Goal: Task Accomplishment & Management: Manage account settings

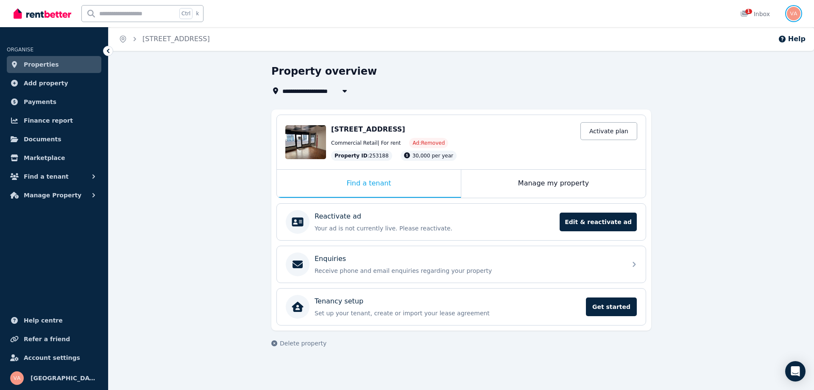
click at [791, 17] on img "button" at bounding box center [794, 14] width 14 height 14
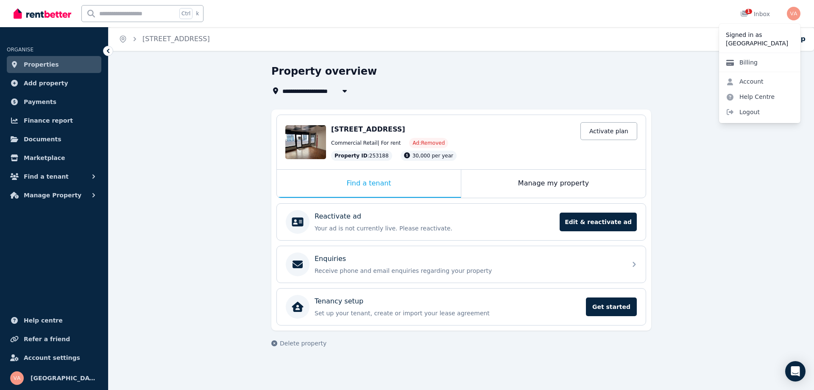
click at [751, 65] on link "Billing" at bounding box center [741, 62] width 45 height 15
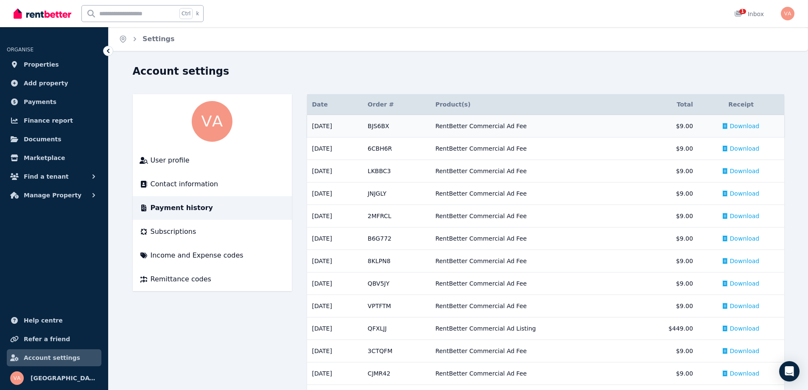
click at [730, 123] on div "Download" at bounding box center [741, 126] width 36 height 8
click at [737, 150] on span "Download" at bounding box center [745, 148] width 30 height 8
click at [174, 165] on span "User profile" at bounding box center [170, 160] width 39 height 10
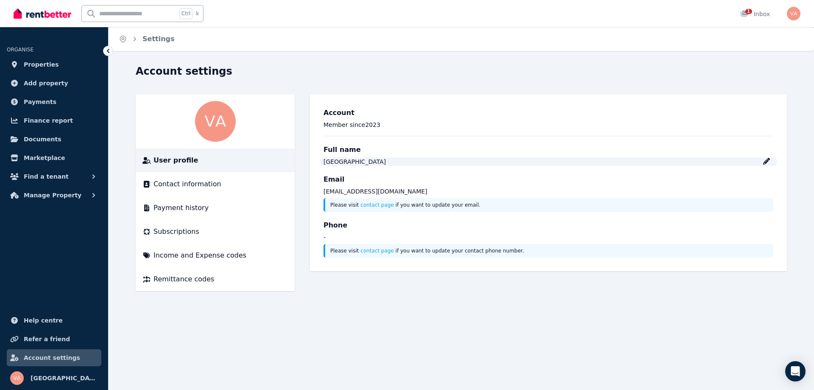
click at [772, 165] on div "[GEOGRAPHIC_DATA]" at bounding box center [549, 161] width 450 height 8
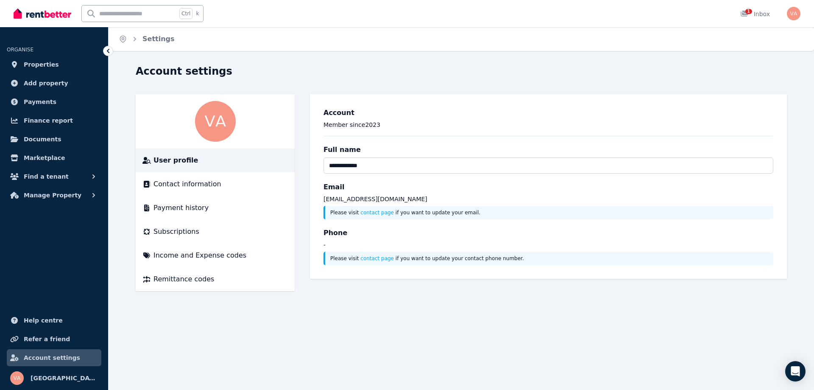
drag, startPoint x: 456, startPoint y: 167, endPoint x: 432, endPoint y: 164, distance: 24.4
click at [432, 164] on input "**********" at bounding box center [549, 165] width 450 height 16
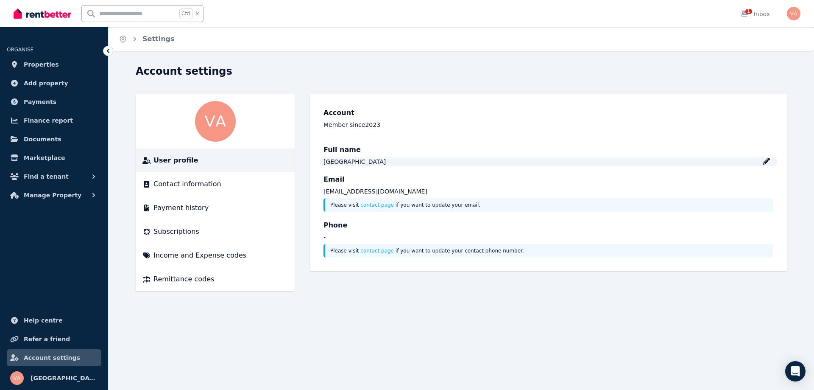
click at [386, 160] on div "[GEOGRAPHIC_DATA]" at bounding box center [549, 161] width 450 height 8
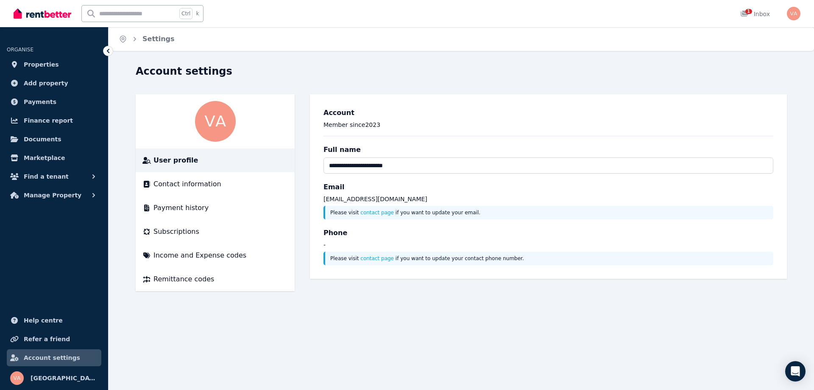
type input "**********"
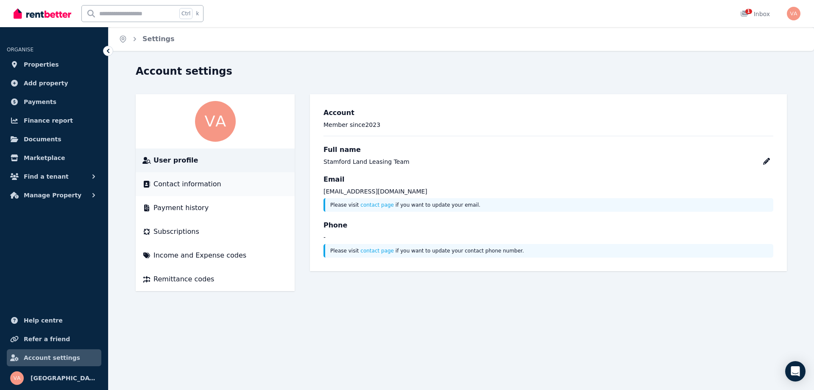
click at [204, 187] on span "Contact information" at bounding box center [188, 184] width 68 height 10
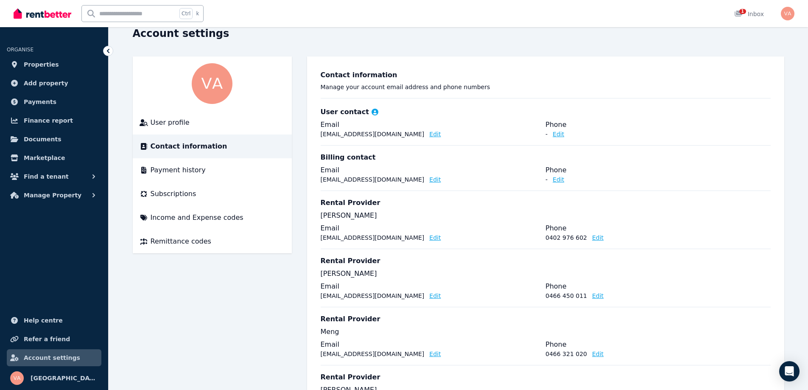
scroll to position [85, 0]
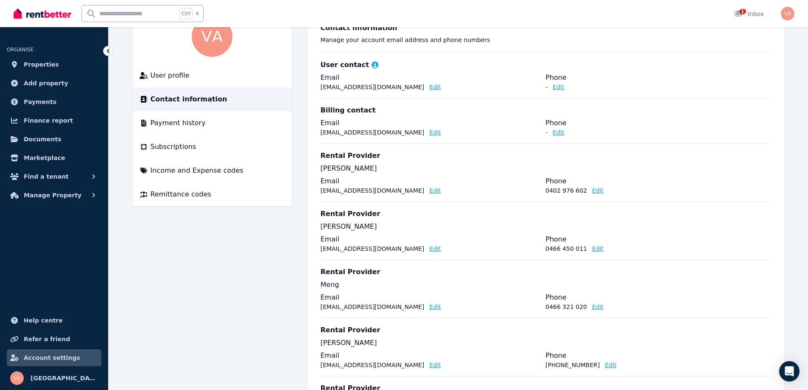
click at [429, 187] on button "Edit" at bounding box center [434, 190] width 11 height 8
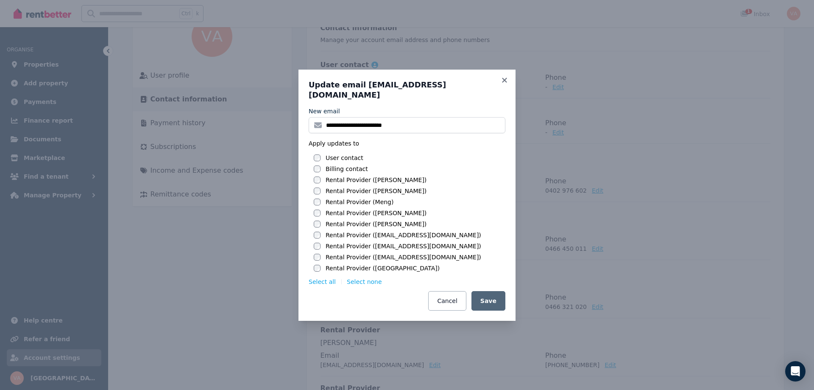
click at [316, 171] on div "User contact Billing contact Rental Provider (Wei Ting) Rental Provider (Wei Ti…" at bounding box center [410, 213] width 192 height 119
click at [359, 277] on button "Select none" at bounding box center [364, 281] width 35 height 8
click at [503, 91] on h3 "Update email dlleasing@stamfordland.com" at bounding box center [407, 90] width 197 height 20
click at [504, 84] on icon at bounding box center [504, 80] width 8 height 8
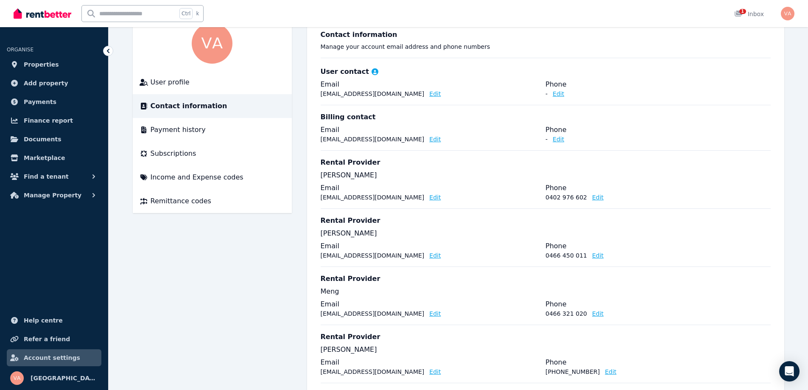
scroll to position [8, 0]
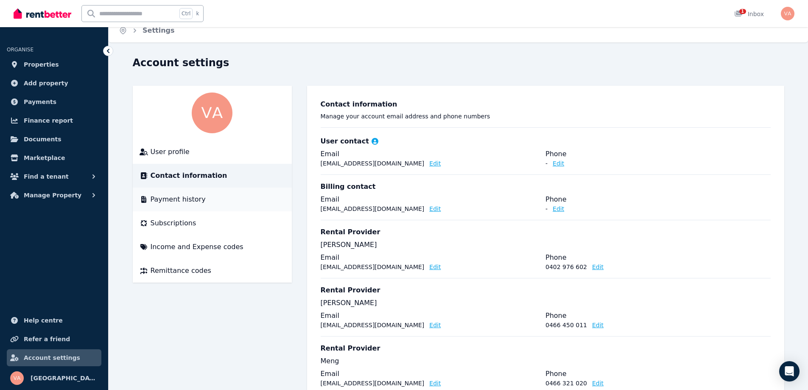
click at [174, 205] on li "Payment history" at bounding box center [212, 199] width 159 height 24
click at [180, 199] on span "Payment history" at bounding box center [178, 199] width 55 height 10
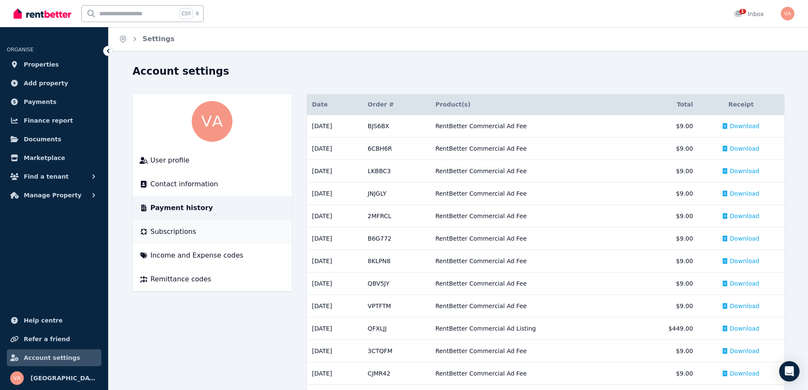
click at [184, 234] on span "Subscriptions" at bounding box center [174, 231] width 46 height 10
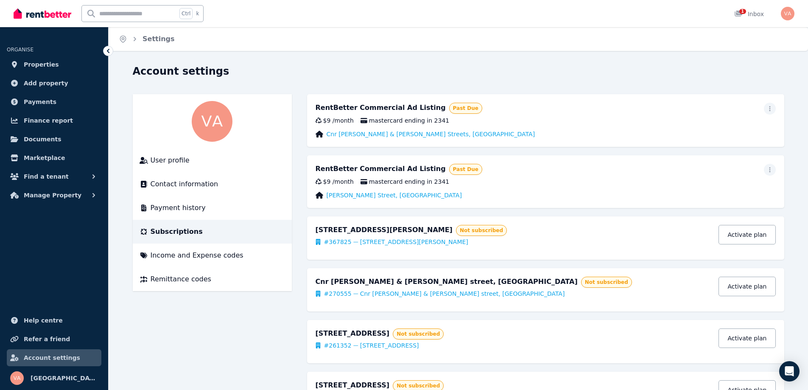
click at [765, 175] on div at bounding box center [770, 170] width 12 height 12
click at [766, 173] on span "button" at bounding box center [770, 170] width 12 height 12
click at [740, 192] on span "Update payment method" at bounding box center [731, 197] width 75 height 20
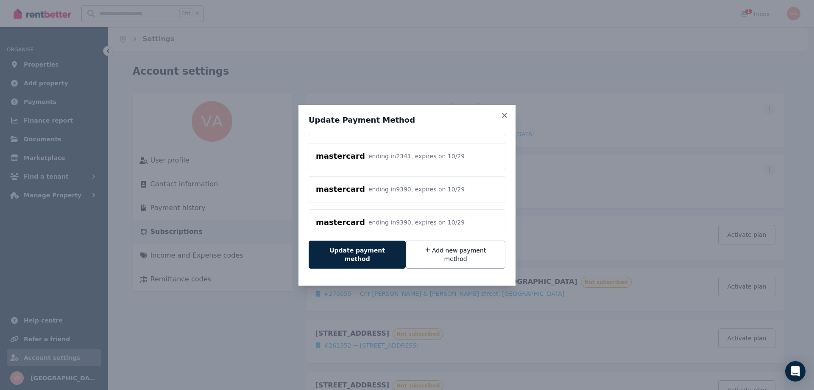
scroll to position [57, 0]
click at [335, 260] on button "Update payment method" at bounding box center [357, 254] width 97 height 28
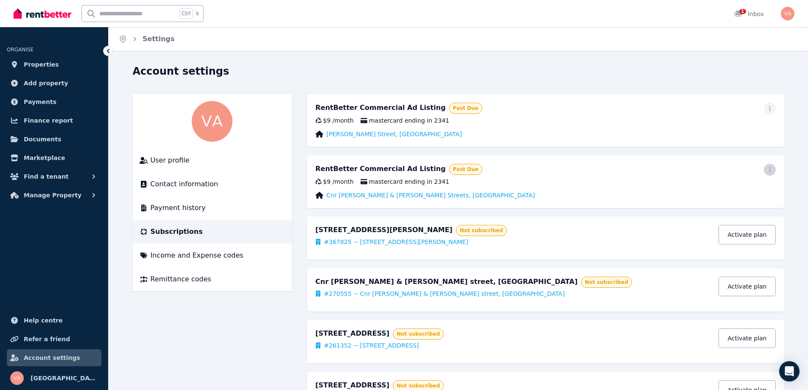
click at [770, 171] on icon "button" at bounding box center [769, 170] width 7 height 6
click at [733, 197] on span "Update payment method" at bounding box center [731, 197] width 75 height 20
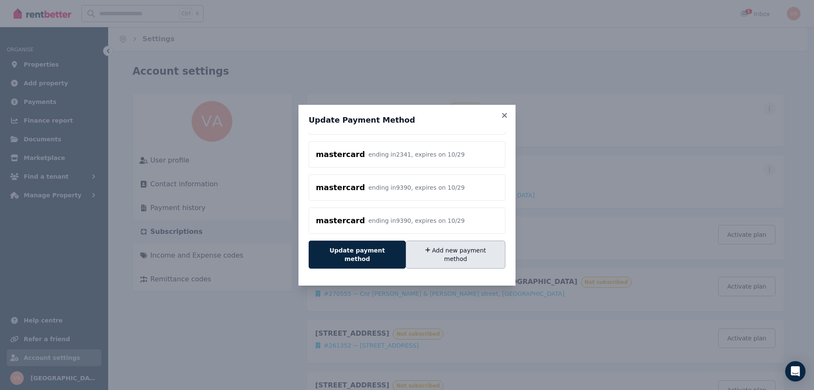
click at [447, 253] on button "Add new payment method" at bounding box center [456, 254] width 100 height 28
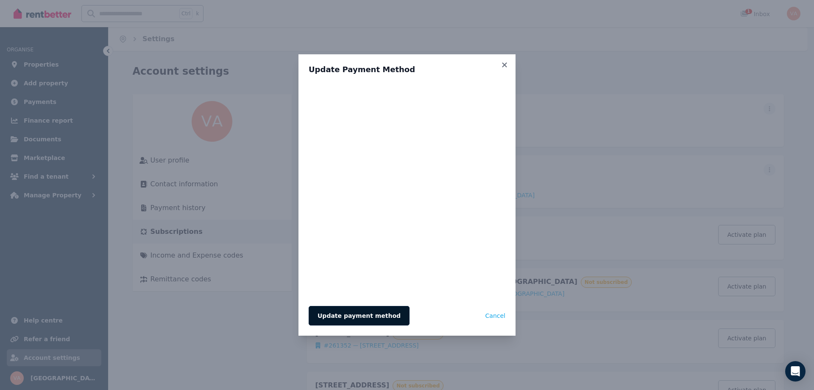
click at [368, 318] on button "Update payment method" at bounding box center [359, 316] width 101 height 20
click at [502, 63] on icon at bounding box center [504, 64] width 5 height 5
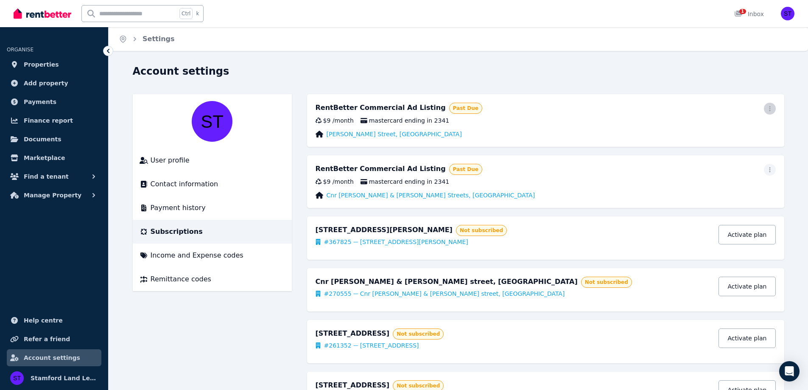
click at [771, 105] on span "button" at bounding box center [770, 109] width 12 height 12
click at [744, 131] on span "Update payment method" at bounding box center [731, 136] width 75 height 20
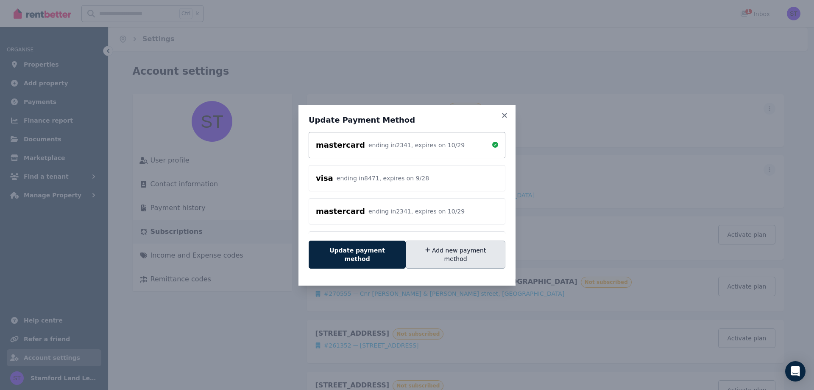
click at [441, 254] on button "Add new payment method" at bounding box center [456, 254] width 100 height 28
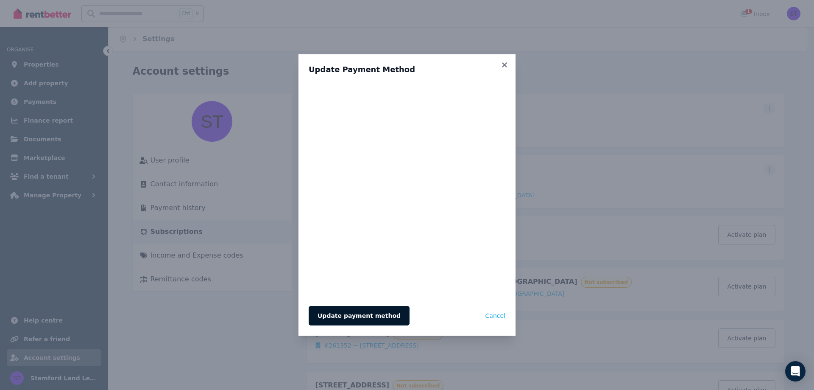
click at [357, 315] on button "Update payment method" at bounding box center [359, 316] width 101 height 20
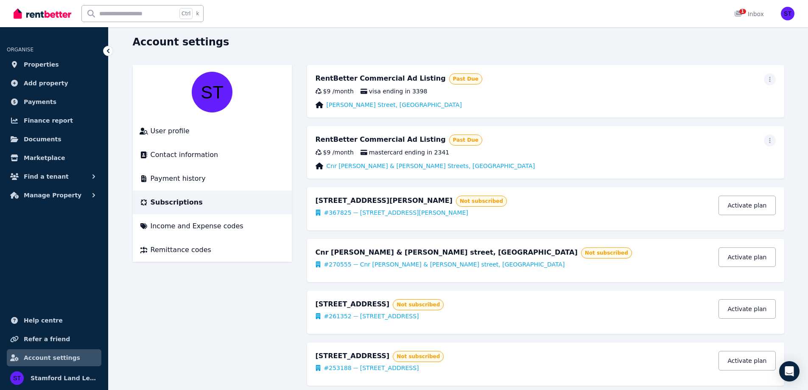
scroll to position [85, 0]
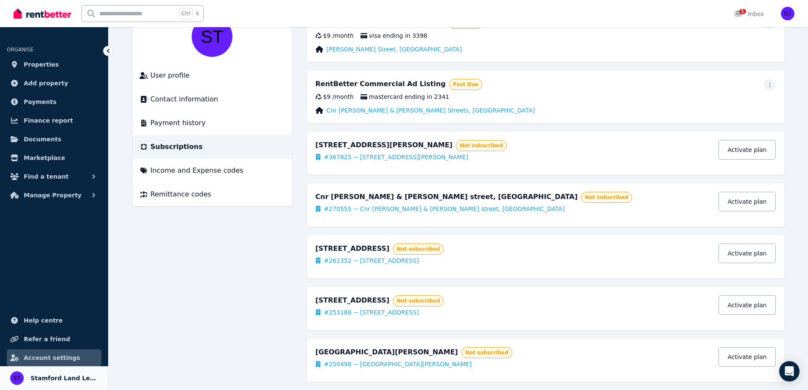
click at [61, 379] on span "Stamford Land Leasing Team" at bounding box center [64, 378] width 67 height 10
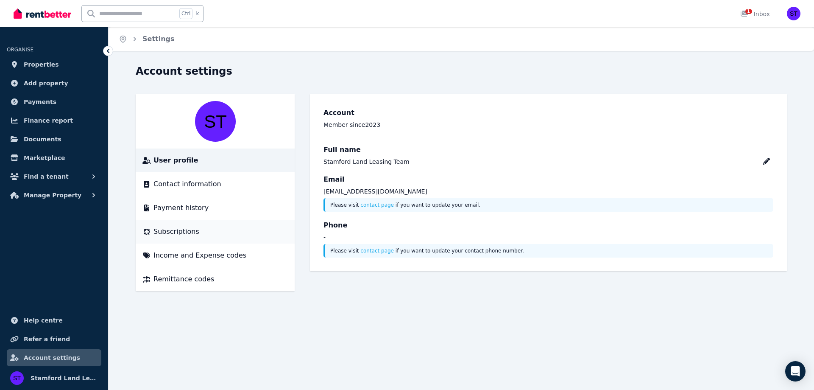
click at [181, 229] on span "Subscriptions" at bounding box center [177, 231] width 46 height 10
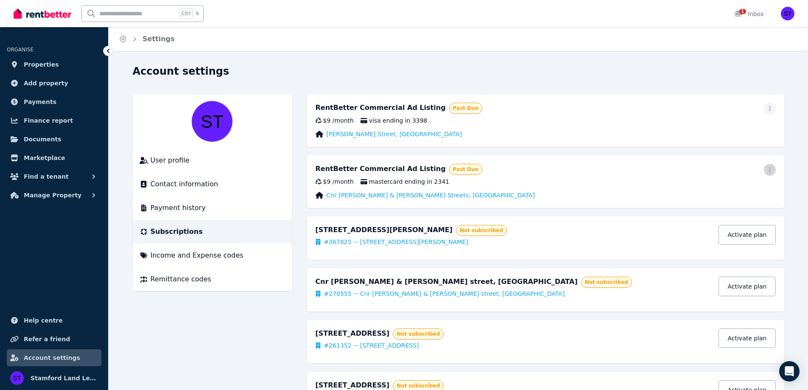
click at [770, 173] on span "button" at bounding box center [770, 170] width 12 height 12
click at [730, 192] on span "Update payment method" at bounding box center [731, 197] width 75 height 20
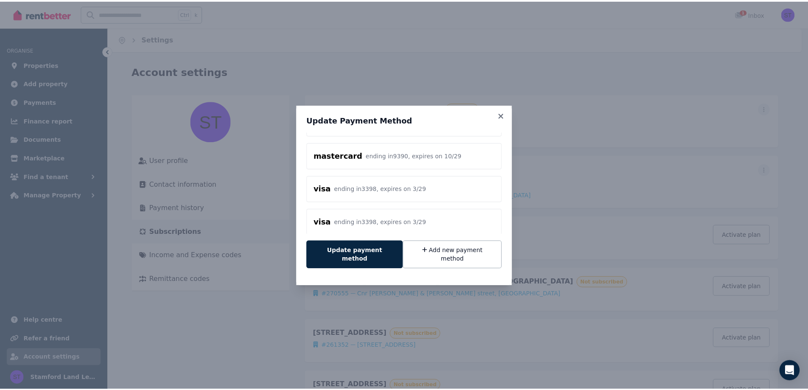
scroll to position [123, 0]
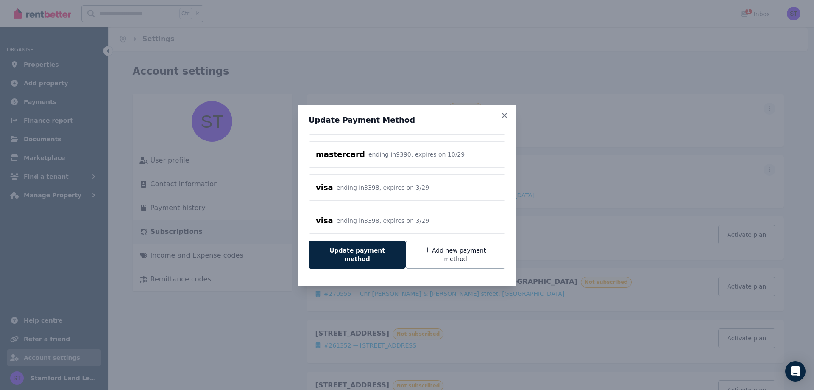
click at [447, 188] on div "visa ending in 3398 , expires on 3 / 29" at bounding box center [407, 187] width 182 height 12
click at [344, 257] on button "Update payment method" at bounding box center [357, 254] width 97 height 28
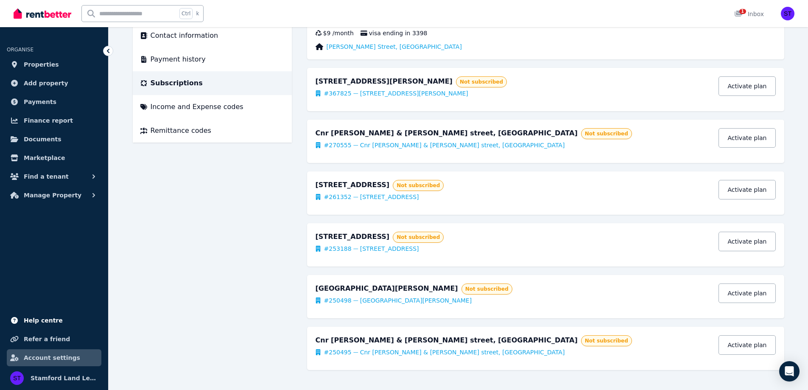
scroll to position [152, 0]
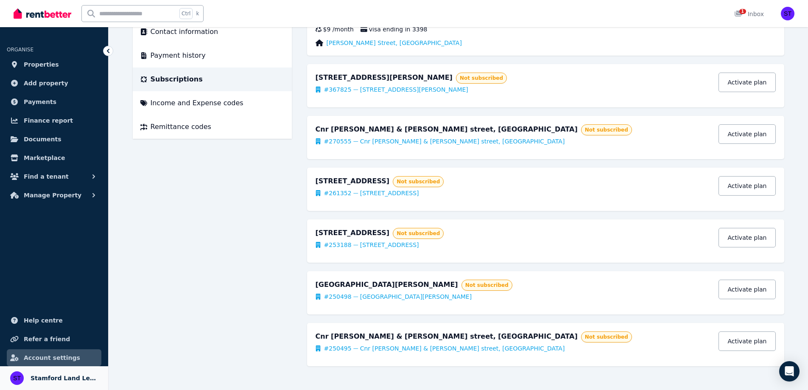
click at [45, 375] on span "Stamford Land Leasing Team" at bounding box center [64, 378] width 67 height 10
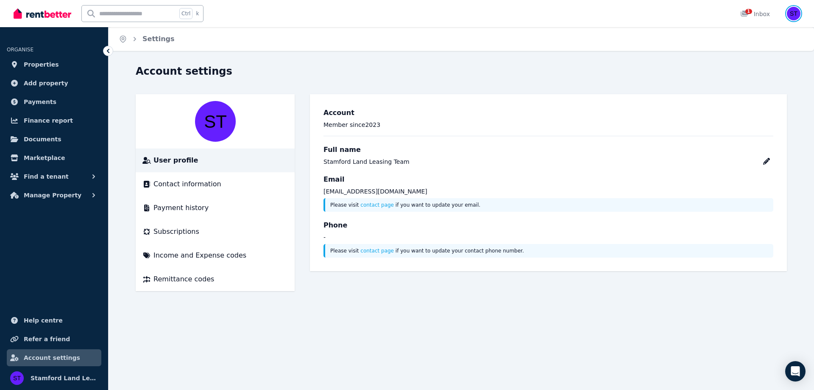
click at [789, 16] on img "button" at bounding box center [794, 14] width 14 height 14
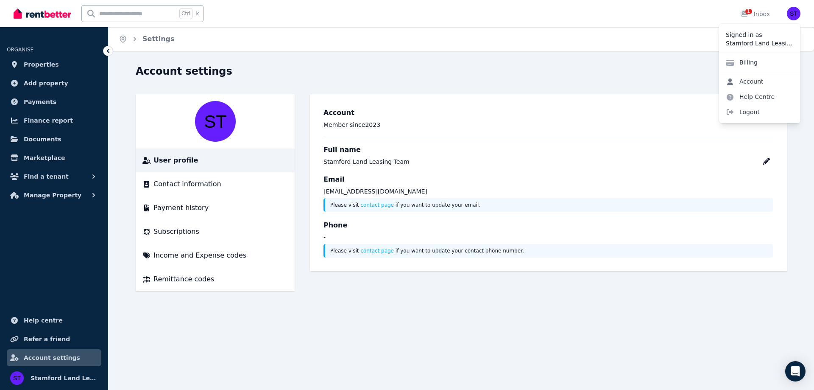
click at [747, 83] on link "Account" at bounding box center [744, 81] width 51 height 15
click at [179, 184] on span "Contact information" at bounding box center [188, 184] width 68 height 10
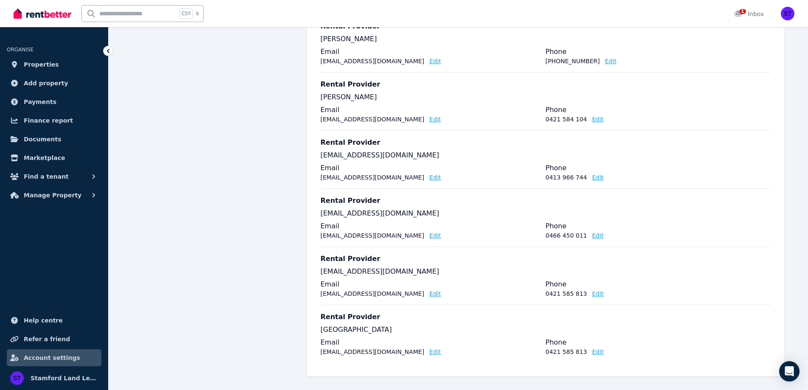
scroll to position [390, 0]
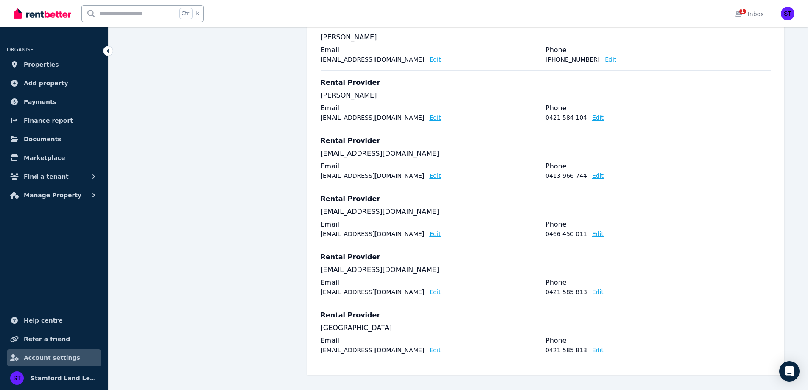
click at [592, 233] on button "Edit" at bounding box center [597, 233] width 11 height 8
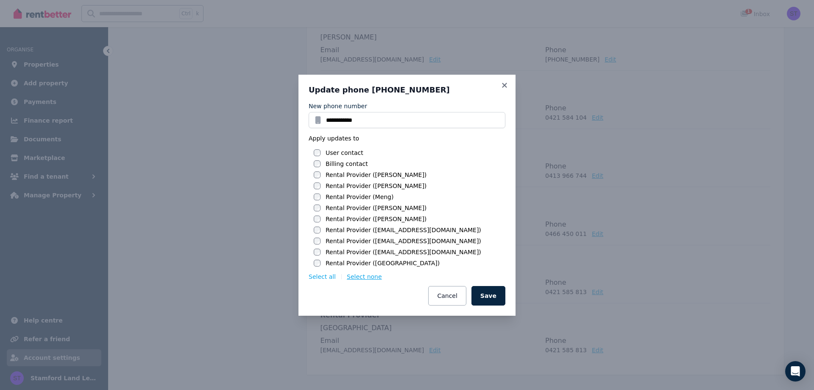
click at [350, 276] on button "Select none" at bounding box center [364, 276] width 35 height 8
click at [461, 300] on button "Cancel" at bounding box center [447, 296] width 38 height 20
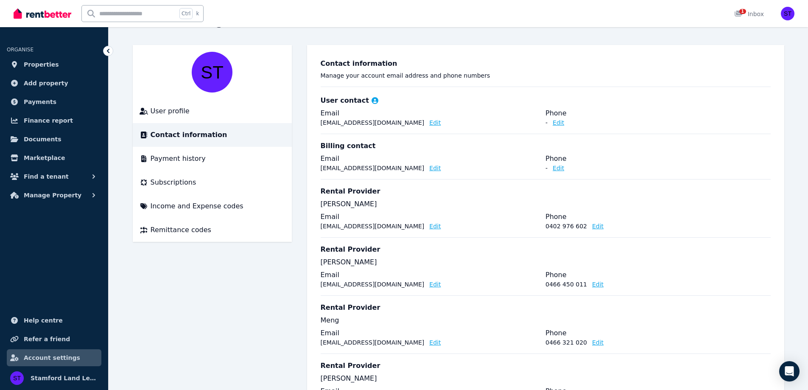
scroll to position [8, 0]
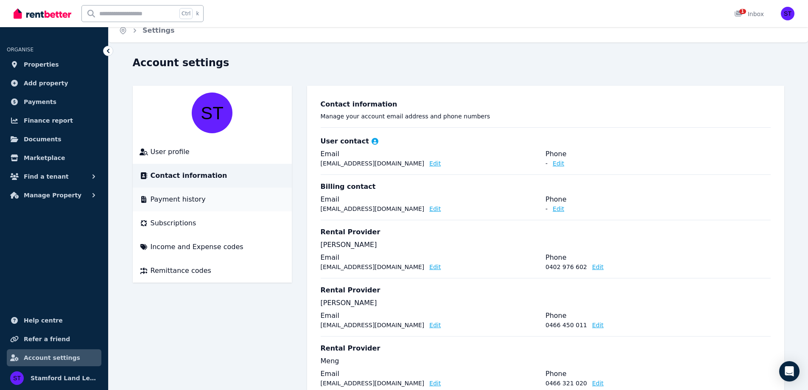
click at [175, 201] on span "Payment history" at bounding box center [178, 199] width 55 height 10
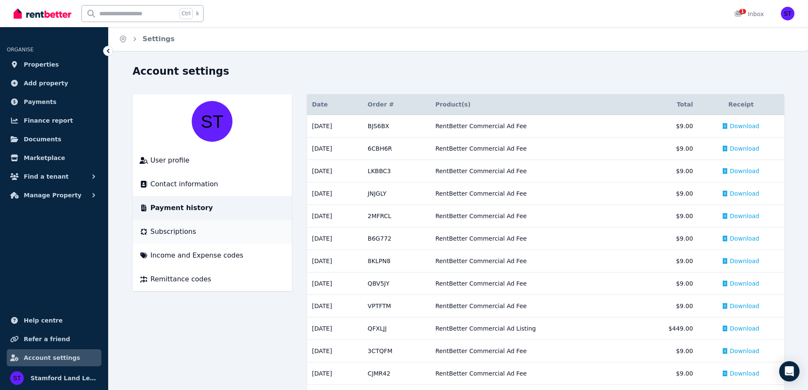
click at [182, 235] on span "Subscriptions" at bounding box center [174, 231] width 46 height 10
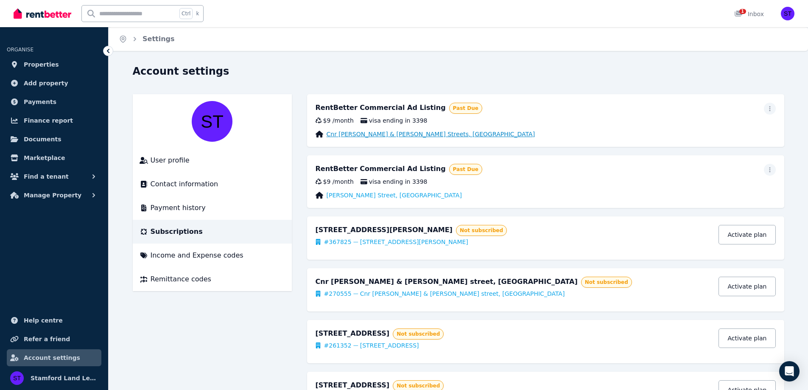
click at [392, 133] on link "Cnr [PERSON_NAME] & [PERSON_NAME] Streets, [GEOGRAPHIC_DATA]" at bounding box center [431, 134] width 209 height 8
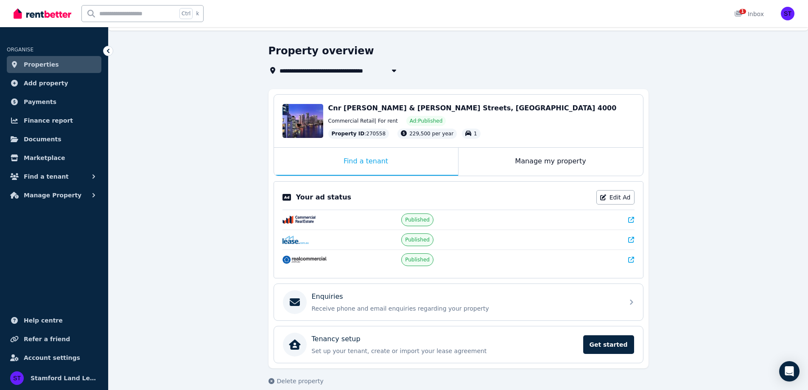
scroll to position [31, 0]
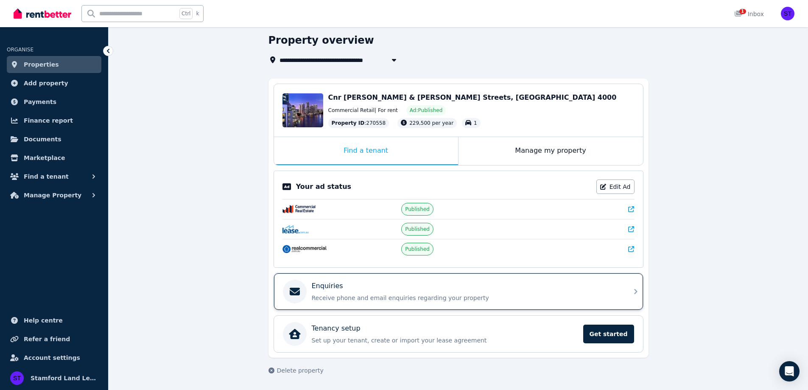
click at [628, 285] on div "Enquiries Receive phone and email enquiries regarding your property" at bounding box center [458, 291] width 369 height 36
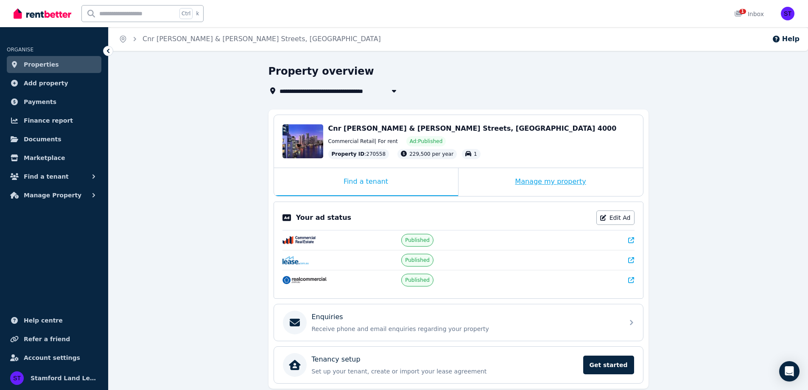
click at [533, 183] on div "Manage my property" at bounding box center [550, 182] width 184 height 28
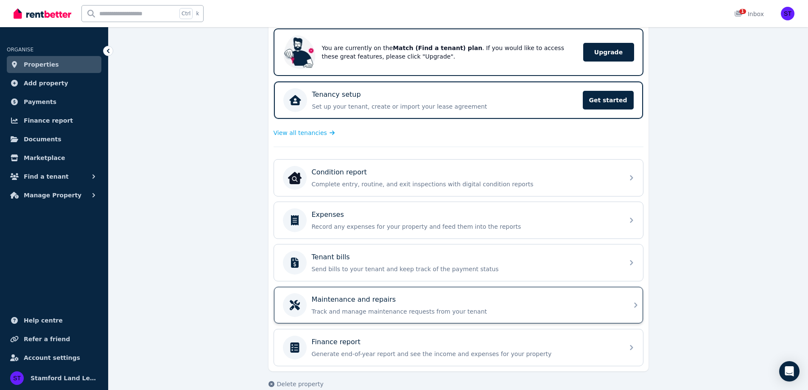
scroll to position [187, 0]
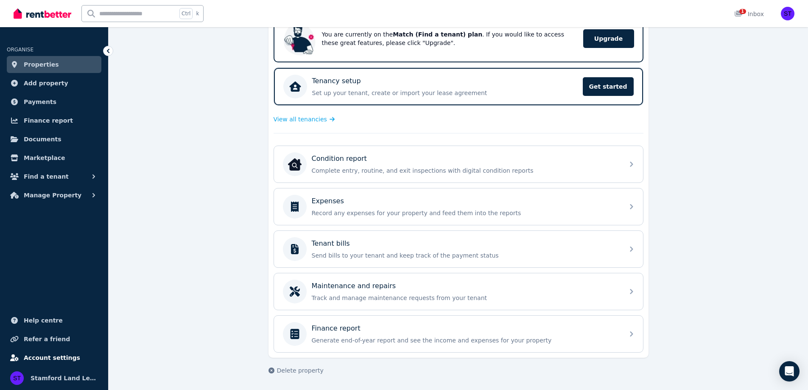
click at [49, 359] on span "Account settings" at bounding box center [52, 357] width 56 height 10
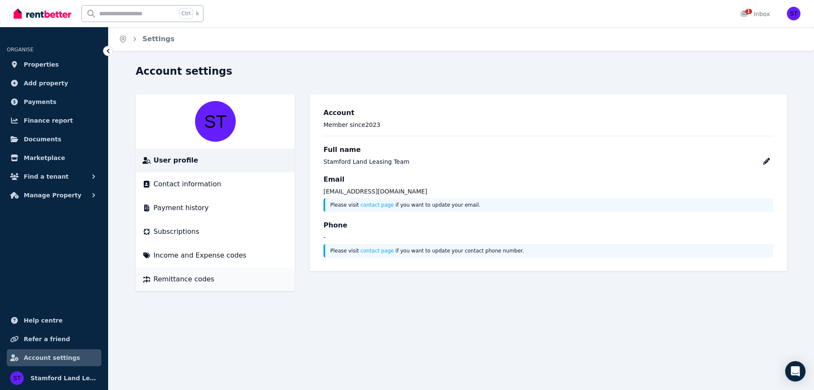
click at [171, 268] on li "Remittance codes" at bounding box center [215, 279] width 159 height 24
click at [173, 261] on li "Income and Expense codes" at bounding box center [215, 255] width 159 height 24
click at [175, 257] on span "Income and Expense codes" at bounding box center [200, 255] width 93 height 10
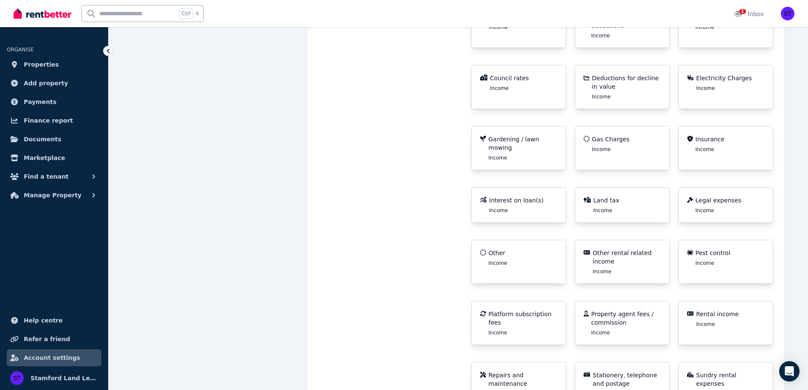
scroll to position [774, 0]
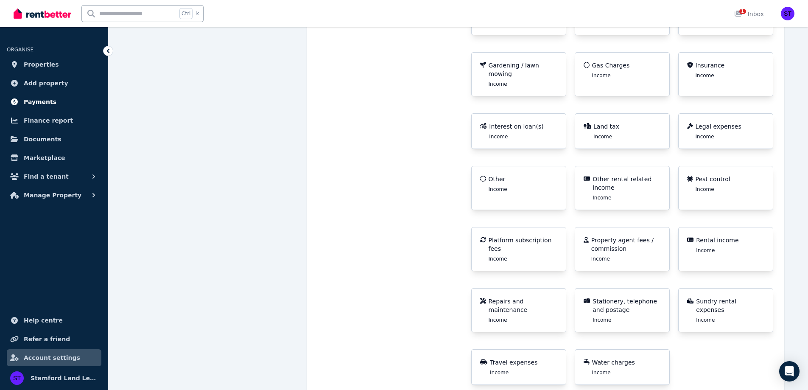
click at [52, 103] on link "Payments" at bounding box center [54, 101] width 95 height 17
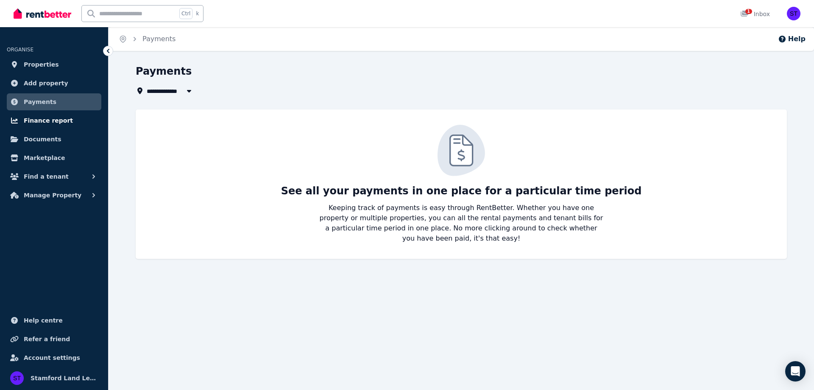
click at [41, 120] on span "Finance report" at bounding box center [48, 120] width 49 height 10
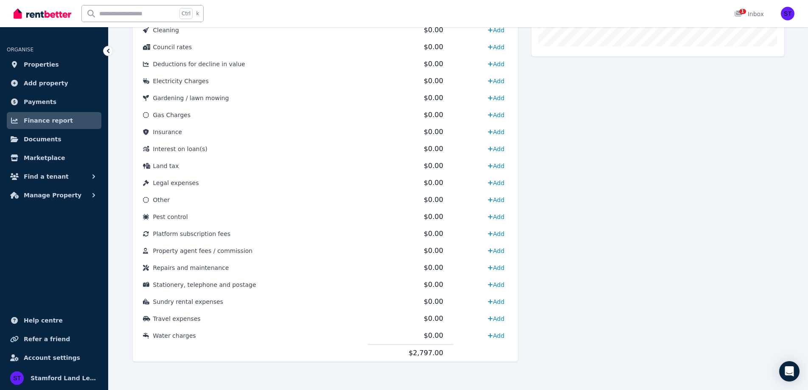
scroll to position [353, 0]
click at [36, 140] on span "Documents" at bounding box center [43, 139] width 38 height 10
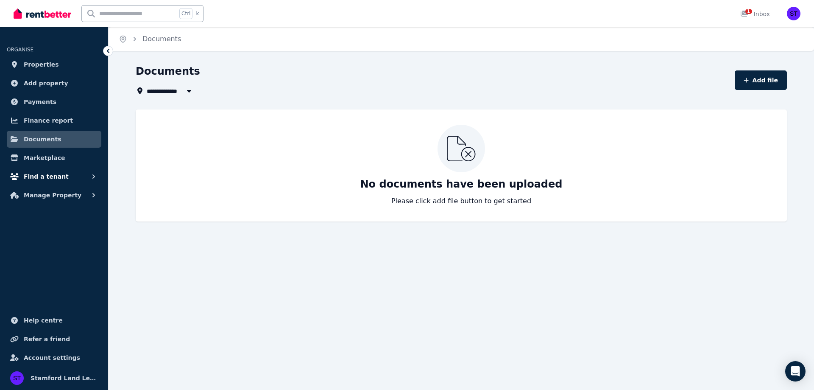
click at [41, 168] on button "Find a tenant" at bounding box center [54, 176] width 95 height 17
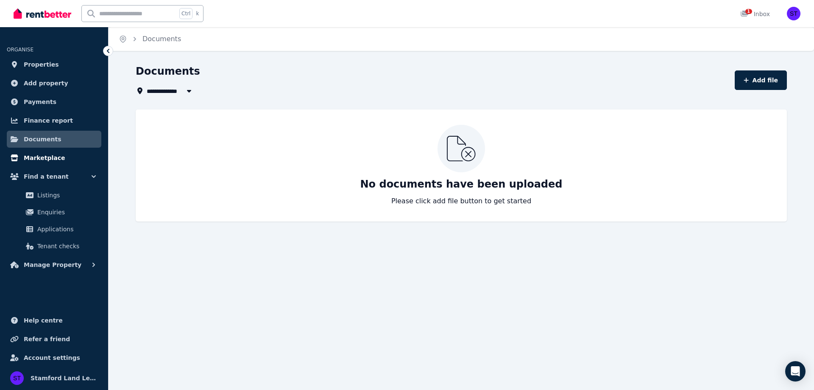
click at [43, 161] on span "Marketplace" at bounding box center [44, 158] width 41 height 10
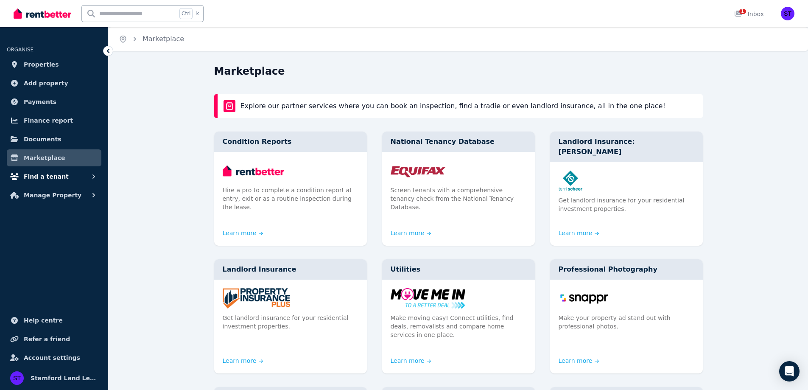
click at [59, 181] on button "Find a tenant" at bounding box center [54, 176] width 95 height 17
click at [49, 179] on span "Find a tenant" at bounding box center [46, 176] width 45 height 10
click at [52, 265] on ul "ORGANISE Properties Add property Payments Finance report Documents Marketplace …" at bounding box center [54, 213] width 108 height 354
click at [55, 193] on span "Manage Property" at bounding box center [53, 195] width 58 height 10
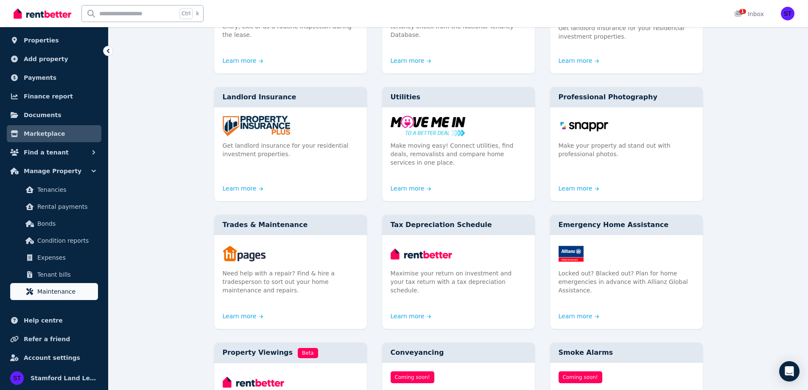
scroll to position [212, 0]
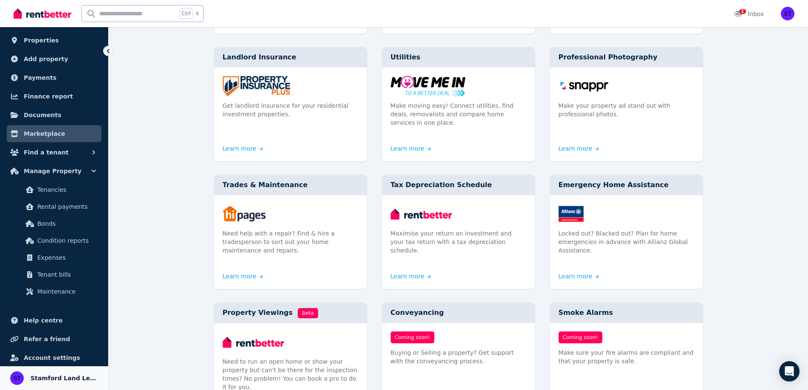
click at [54, 374] on span "Stamford Land Leasing Team" at bounding box center [64, 378] width 67 height 10
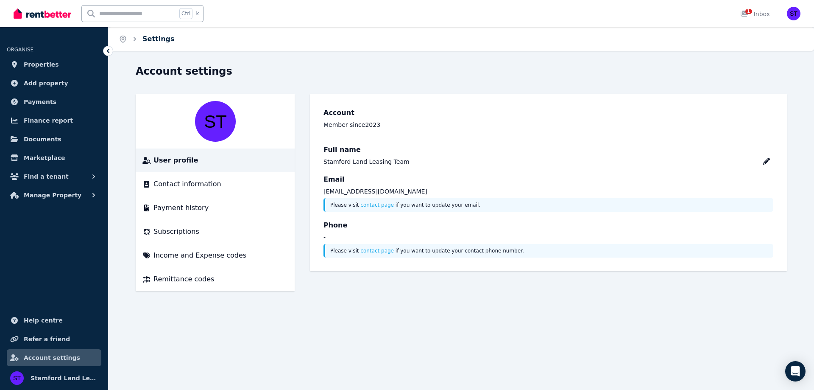
drag, startPoint x: 170, startPoint y: 36, endPoint x: 163, endPoint y: 41, distance: 8.0
click at [170, 37] on ol "Home Settings" at bounding box center [147, 39] width 76 height 24
click at [157, 39] on link "Settings" at bounding box center [158, 39] width 32 height 8
click at [163, 159] on span "User profile" at bounding box center [176, 160] width 45 height 10
click at [360, 204] on link "contact page" at bounding box center [376, 205] width 33 height 6
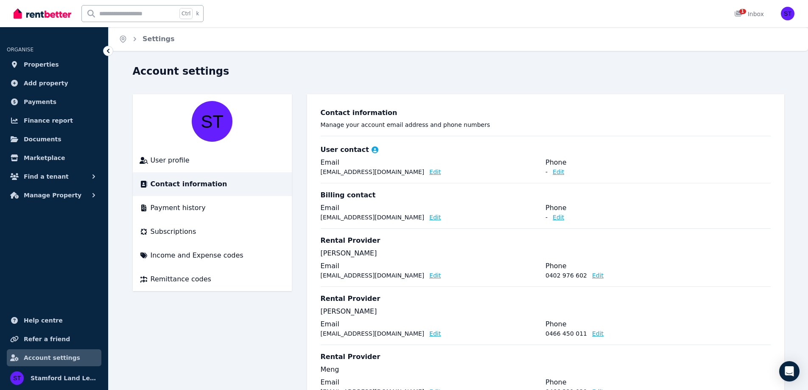
click at [371, 150] on icon at bounding box center [374, 149] width 7 height 7
click at [377, 190] on div "Billing contact" at bounding box center [546, 195] width 450 height 10
click at [372, 195] on div "Billing contact" at bounding box center [546, 195] width 450 height 10
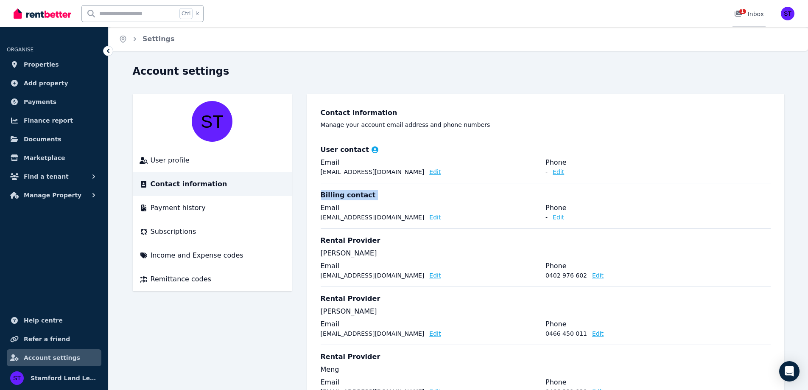
click at [745, 13] on span "1" at bounding box center [742, 11] width 7 height 5
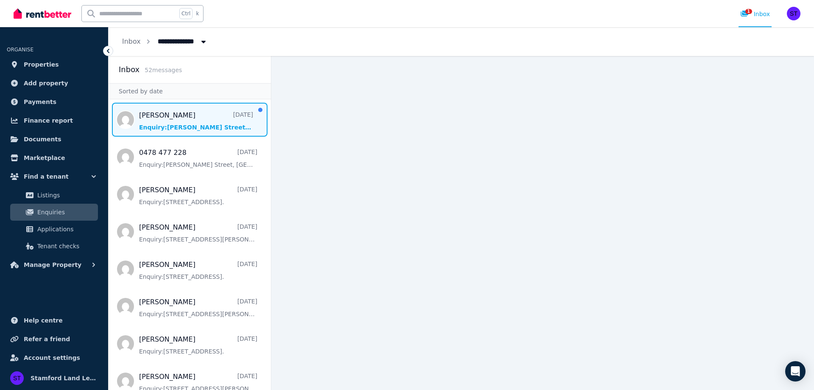
click at [203, 122] on span "Message list" at bounding box center [190, 120] width 162 height 34
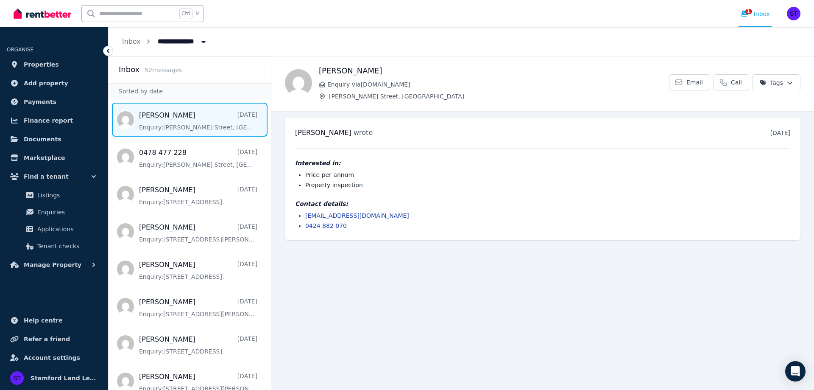
click at [388, 86] on span "Enquiry via [DOMAIN_NAME]" at bounding box center [498, 84] width 342 height 8
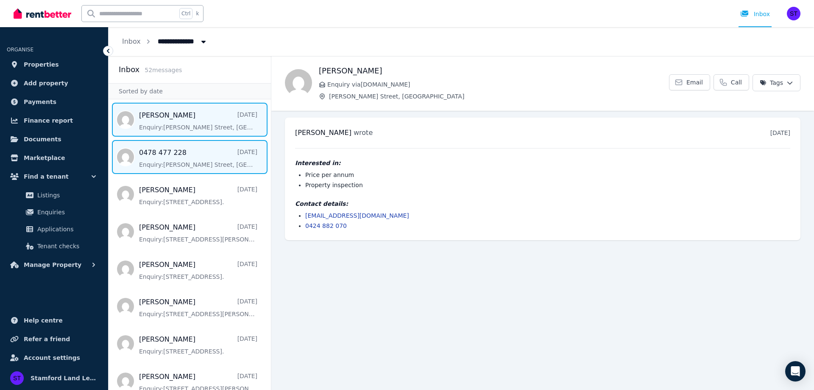
click at [205, 170] on span "Message list" at bounding box center [190, 157] width 162 height 34
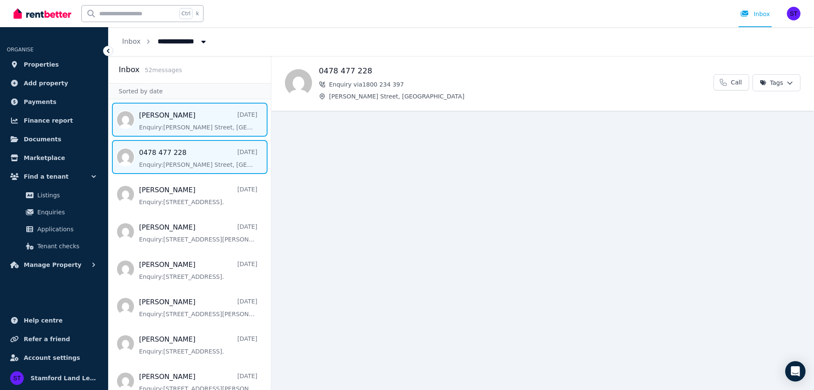
click at [187, 117] on span "Message list" at bounding box center [190, 120] width 162 height 34
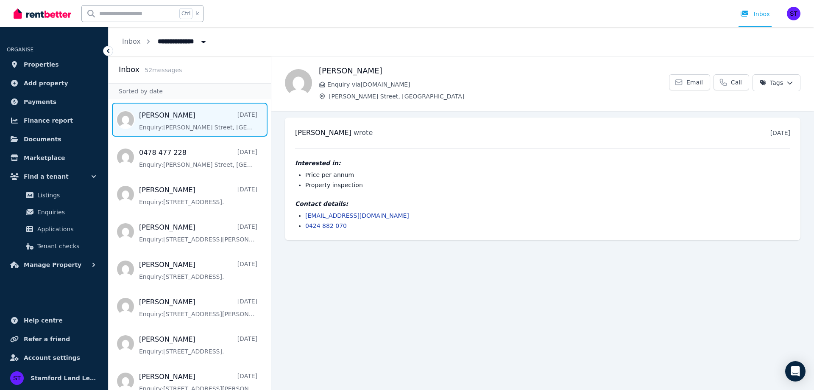
drag, startPoint x: 429, startPoint y: 216, endPoint x: 301, endPoint y: 214, distance: 127.2
click at [301, 214] on ul "[EMAIL_ADDRESS][DOMAIN_NAME] 0424 882 070" at bounding box center [542, 220] width 495 height 19
copy link "[EMAIL_ADDRESS][DOMAIN_NAME]"
click at [449, 289] on main "Back [PERSON_NAME] Enquiry via [DOMAIN_NAME] [PERSON_NAME][GEOGRAPHIC_DATA] Ema…" at bounding box center [542, 223] width 543 height 334
click at [380, 89] on div "[PERSON_NAME] Enquiry via [DOMAIN_NAME] [PERSON_NAME][GEOGRAPHIC_DATA]" at bounding box center [494, 83] width 350 height 36
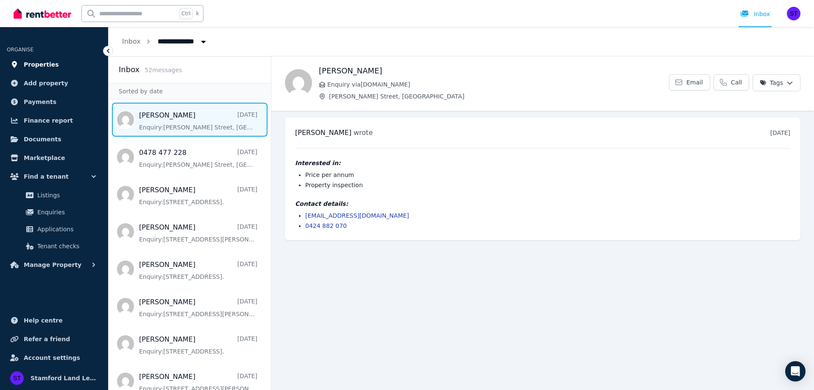
click at [43, 65] on span "Properties" at bounding box center [41, 64] width 35 height 10
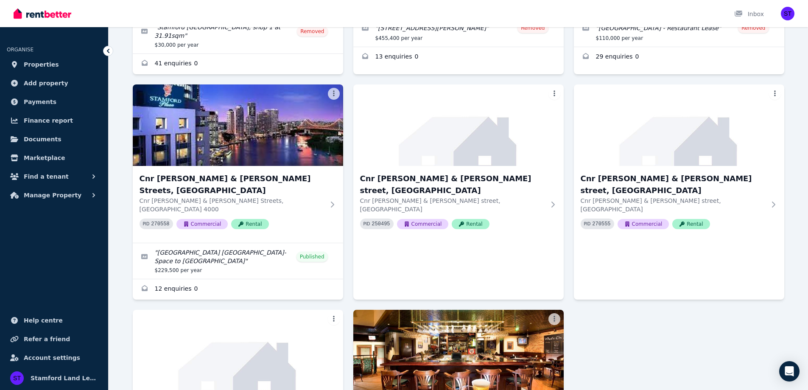
scroll to position [332, 0]
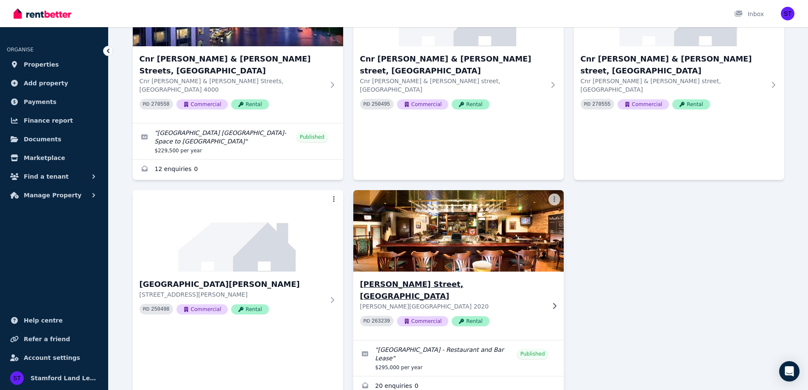
click at [472, 278] on h3 "[PERSON_NAME] Street, [GEOGRAPHIC_DATA]" at bounding box center [452, 290] width 185 height 24
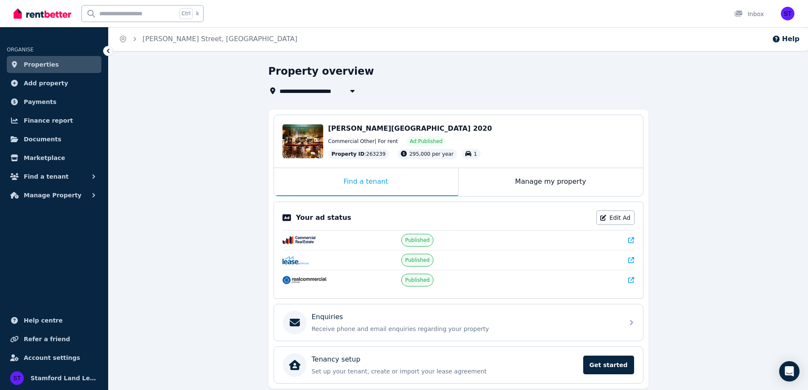
click at [164, 382] on div "**********" at bounding box center [458, 242] width 699 height 356
click at [745, 16] on div at bounding box center [741, 14] width 14 height 8
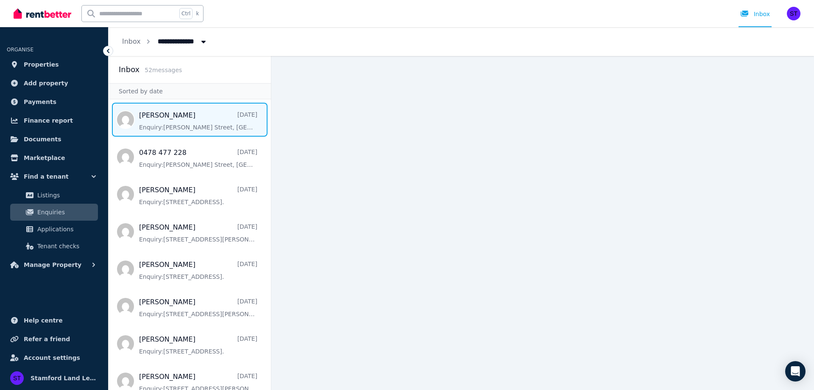
click at [176, 126] on span "Message list" at bounding box center [190, 120] width 162 height 34
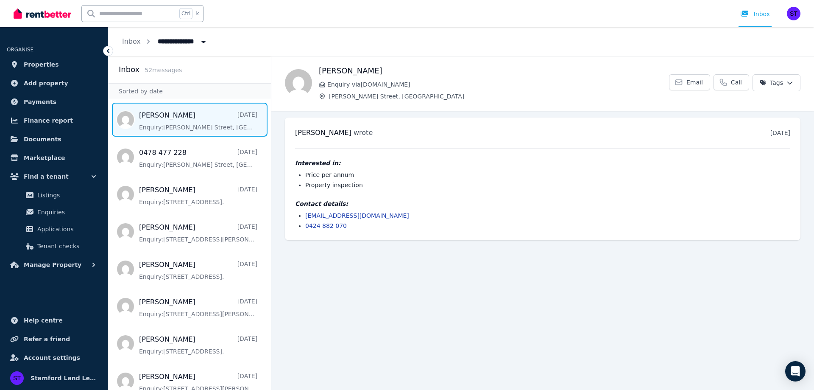
click at [561, 77] on div "[PERSON_NAME] Enquiry via [DOMAIN_NAME] [PERSON_NAME][GEOGRAPHIC_DATA]" at bounding box center [494, 83] width 350 height 36
drag, startPoint x: 417, startPoint y: 96, endPoint x: 317, endPoint y: 95, distance: 99.7
click at [317, 95] on div "[PERSON_NAME] Enquiry via [DOMAIN_NAME] [PERSON_NAME][GEOGRAPHIC_DATA] Email Ca…" at bounding box center [542, 83] width 543 height 36
click at [429, 101] on div "[PERSON_NAME] Enquiry via [DOMAIN_NAME] [PERSON_NAME][GEOGRAPHIC_DATA] Email Ca…" at bounding box center [542, 83] width 543 height 54
click at [197, 131] on span "Message list" at bounding box center [190, 120] width 162 height 34
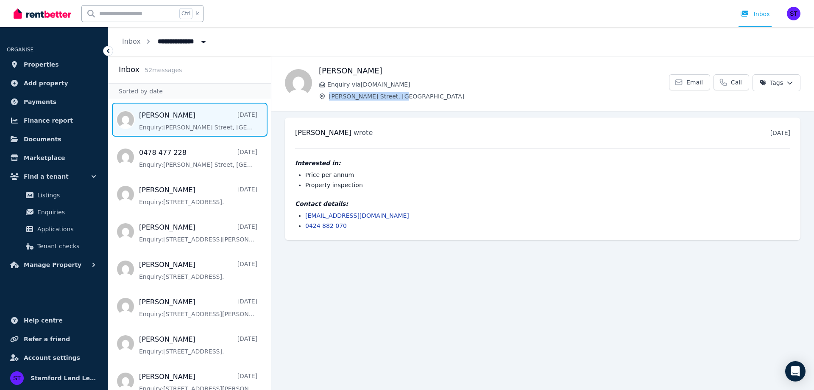
drag, startPoint x: 419, startPoint y: 99, endPoint x: 329, endPoint y: 100, distance: 89.1
click at [329, 100] on span "[PERSON_NAME] Street, [GEOGRAPHIC_DATA]" at bounding box center [499, 96] width 340 height 8
copy span "[PERSON_NAME] Street, [GEOGRAPHIC_DATA]"
drag, startPoint x: 395, startPoint y: 72, endPoint x: 322, endPoint y: 59, distance: 74.2
click at [318, 70] on div "[PERSON_NAME] Enquiry via [DOMAIN_NAME] [PERSON_NAME][GEOGRAPHIC_DATA] Email Ca…" at bounding box center [542, 83] width 543 height 36
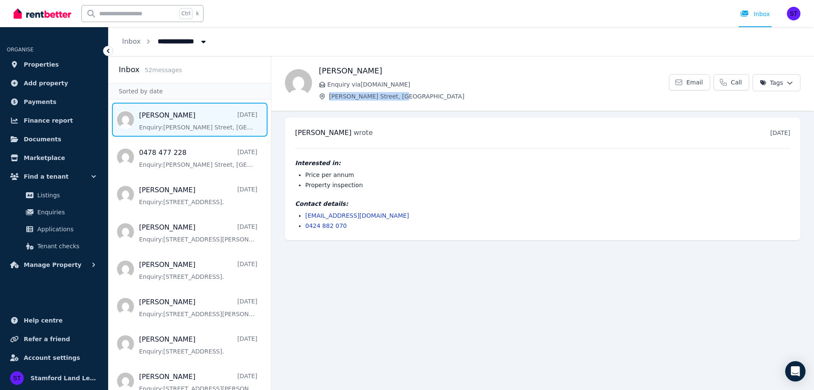
copy h1 "[PERSON_NAME]"
click at [389, 84] on span "Enquiry via [DOMAIN_NAME]" at bounding box center [498, 84] width 342 height 8
click at [382, 97] on span "[PERSON_NAME] Street, [GEOGRAPHIC_DATA]" at bounding box center [499, 96] width 340 height 8
click at [340, 66] on h1 "[PERSON_NAME]" at bounding box center [494, 71] width 350 height 12
click at [178, 126] on span "Message list" at bounding box center [190, 120] width 162 height 34
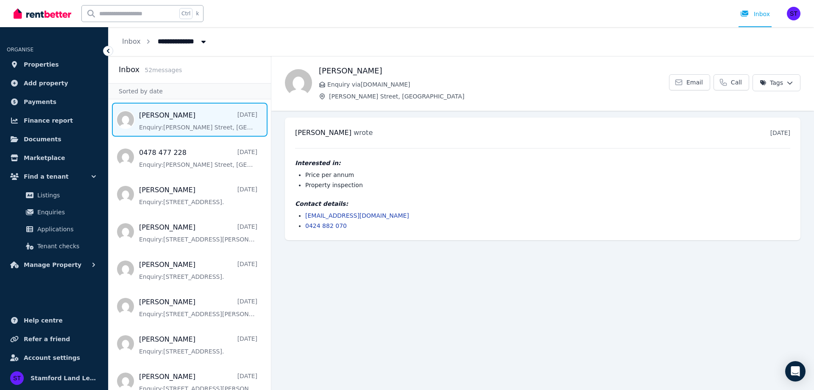
click at [406, 114] on ul "[PERSON_NAME] wrote [DATE] 10:04 am on [DATE] Interested in: Price per annum Pr…" at bounding box center [542, 179] width 543 height 136
drag, startPoint x: 388, startPoint y: 213, endPoint x: 321, endPoint y: 214, distance: 67.0
click at [321, 214] on li "[EMAIL_ADDRESS][DOMAIN_NAME]" at bounding box center [547, 215] width 485 height 8
copy link "[DOMAIN_NAME]"
click at [38, 67] on span "Properties" at bounding box center [41, 64] width 35 height 10
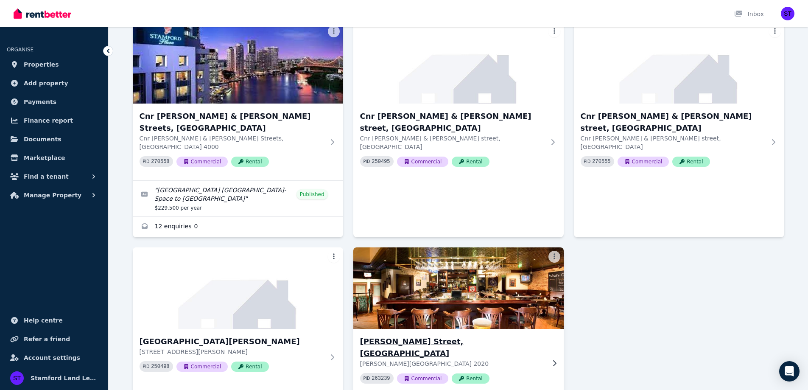
scroll to position [332, 0]
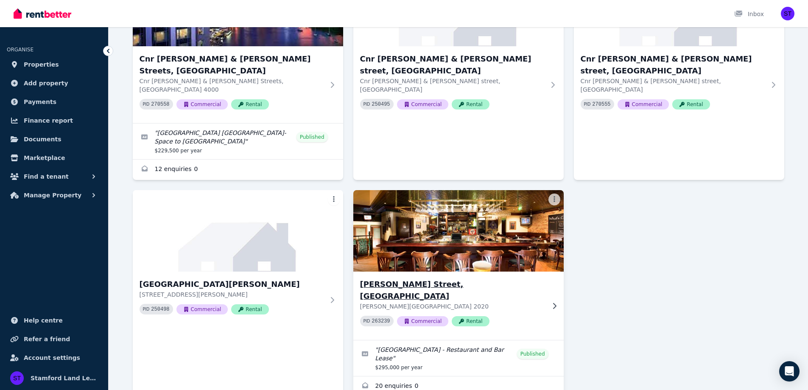
click at [466, 207] on img at bounding box center [458, 231] width 221 height 86
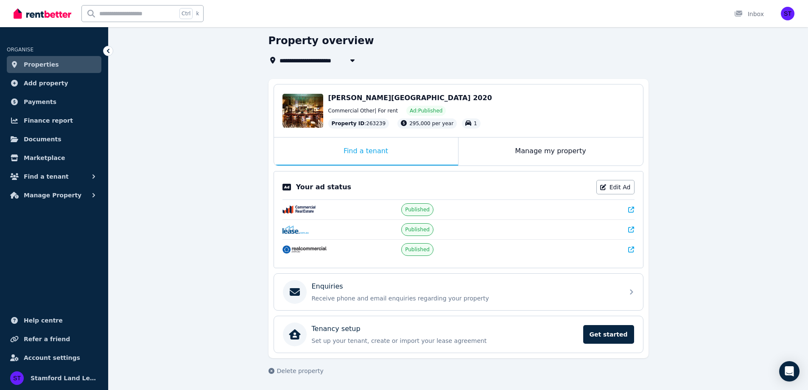
scroll to position [31, 0]
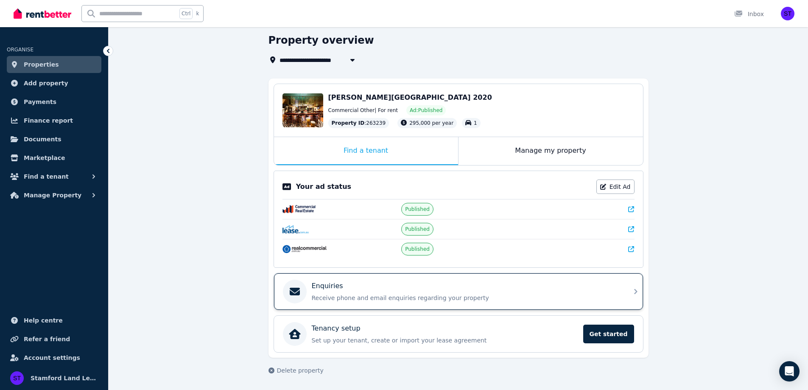
click at [461, 293] on div "Enquiries Receive phone and email enquiries regarding your property" at bounding box center [465, 291] width 307 height 21
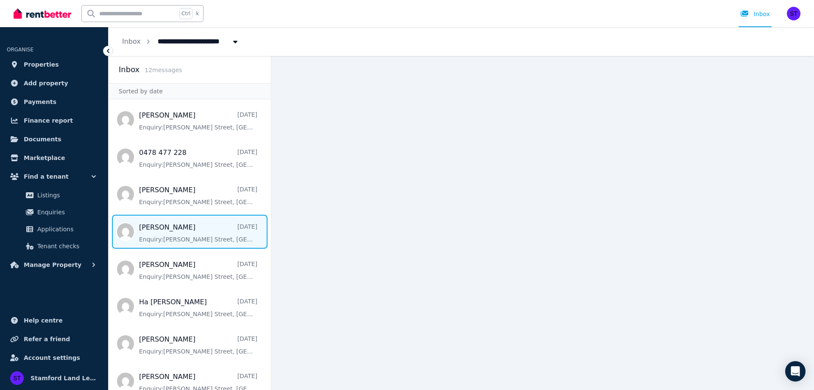
click at [186, 231] on span "Message list" at bounding box center [190, 232] width 162 height 34
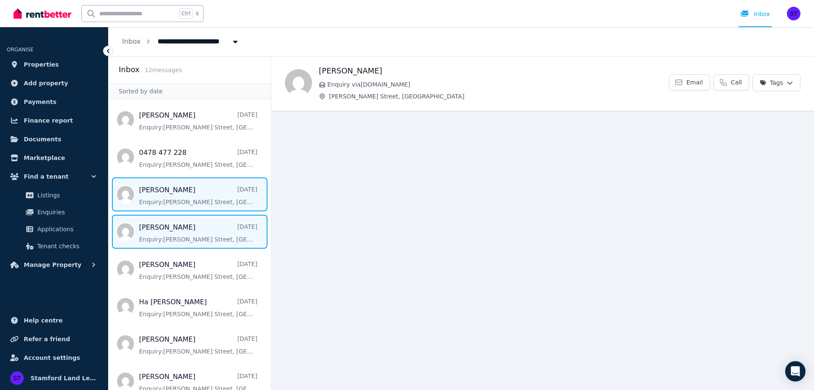
click at [176, 204] on span "Message list" at bounding box center [190, 194] width 162 height 34
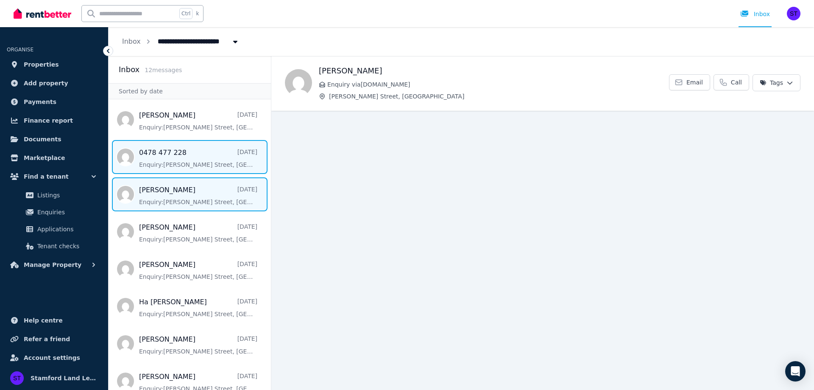
click at [177, 172] on span "Message list" at bounding box center [190, 157] width 162 height 34
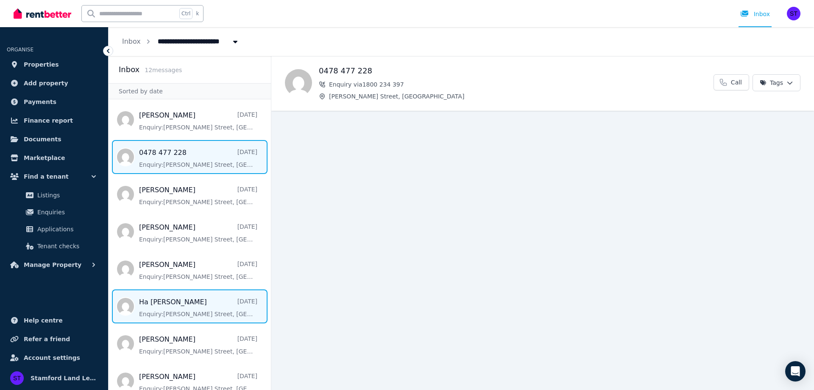
click at [167, 300] on span "Message list" at bounding box center [190, 306] width 162 height 34
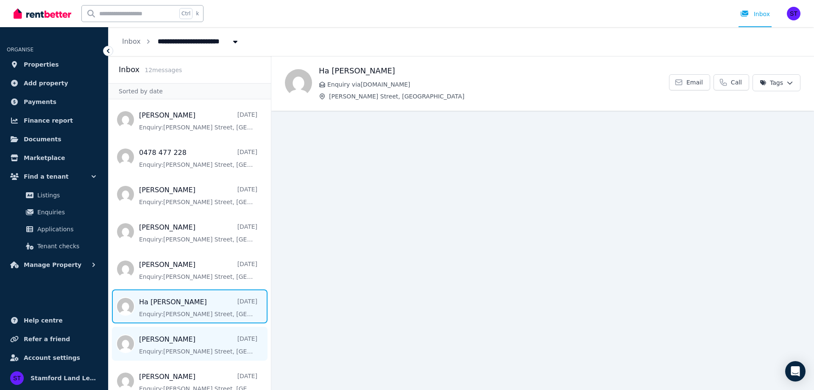
scroll to position [85, 0]
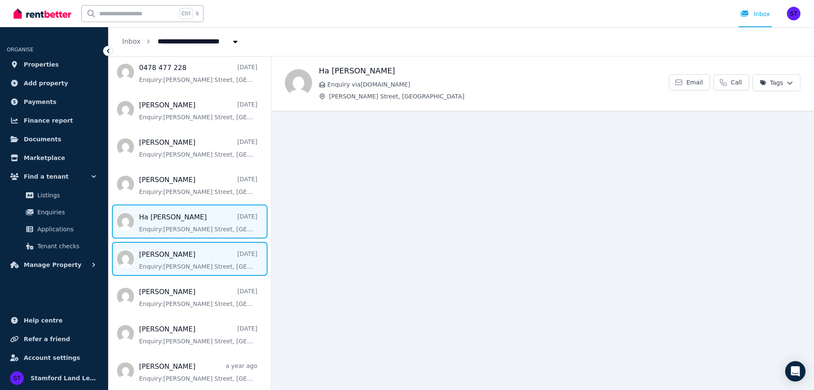
click at [171, 268] on span "Message list" at bounding box center [190, 259] width 162 height 34
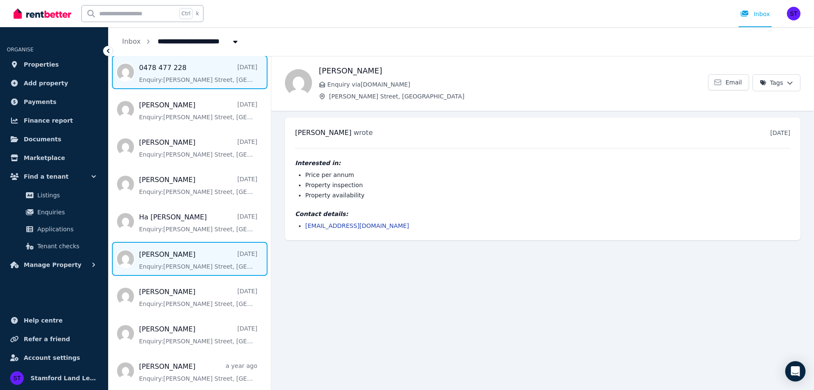
click at [167, 70] on span "Message list" at bounding box center [190, 72] width 162 height 34
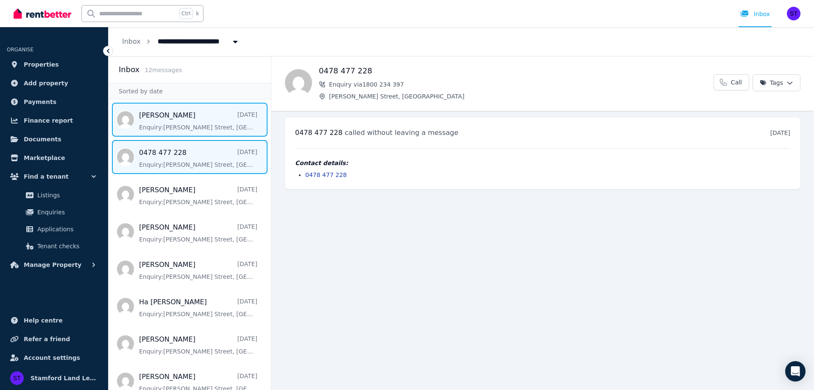
click at [187, 120] on span "Message list" at bounding box center [190, 120] width 162 height 34
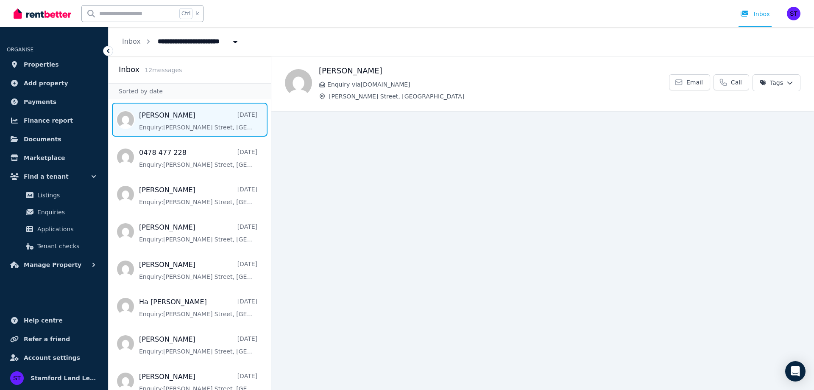
click at [185, 130] on span "Message list" at bounding box center [190, 120] width 162 height 34
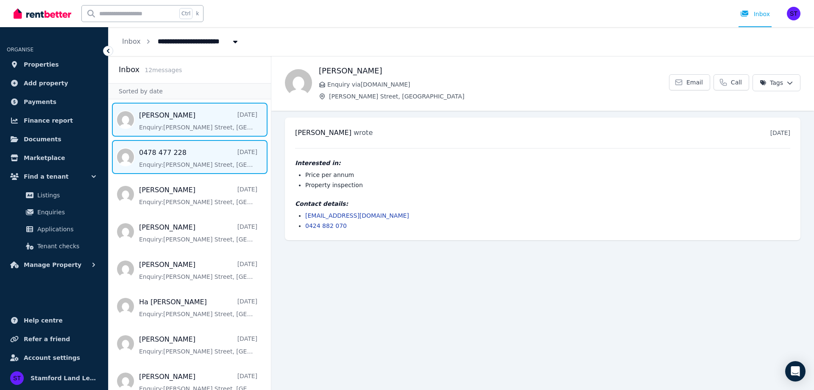
click at [196, 149] on span "Message list" at bounding box center [190, 157] width 162 height 34
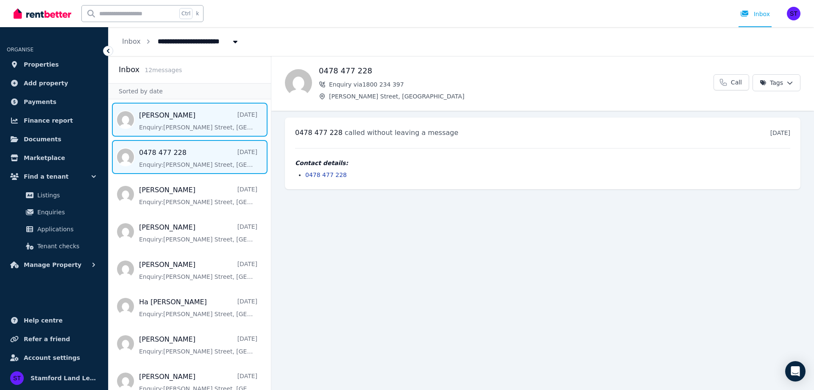
click at [202, 122] on span "Message list" at bounding box center [190, 120] width 162 height 34
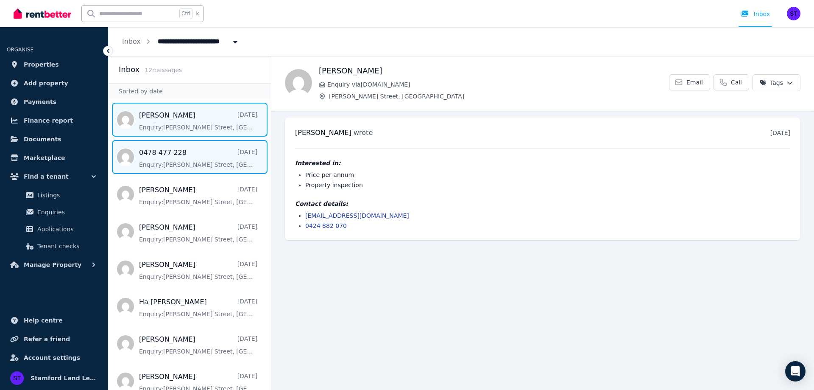
click at [197, 150] on span "Message list" at bounding box center [190, 157] width 162 height 34
